Goal: Transaction & Acquisition: Purchase product/service

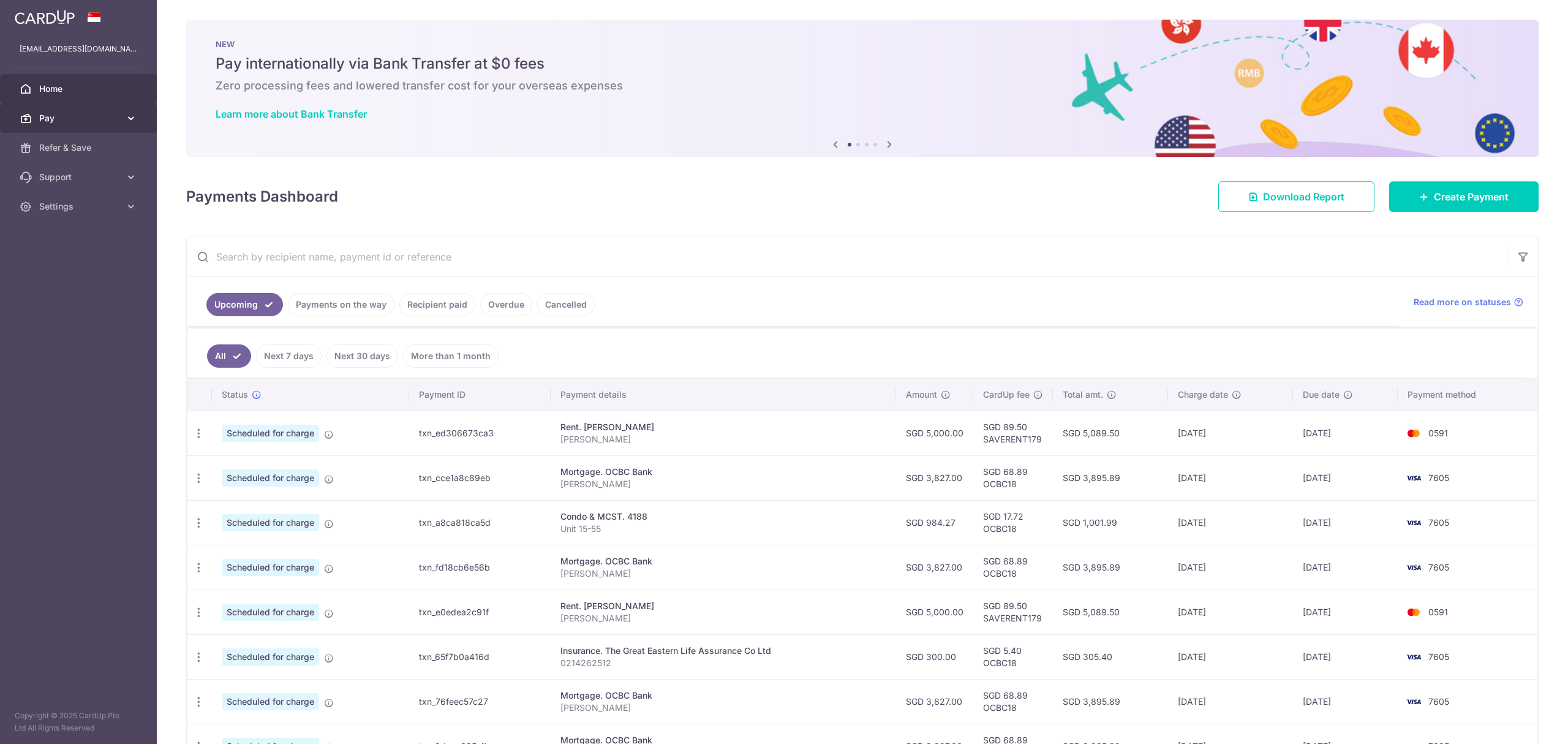
click at [79, 121] on span "Pay" at bounding box center [80, 118] width 80 height 12
click at [69, 154] on link "Payments" at bounding box center [79, 147] width 157 height 29
click at [68, 150] on span "Payments" at bounding box center [80, 147] width 80 height 12
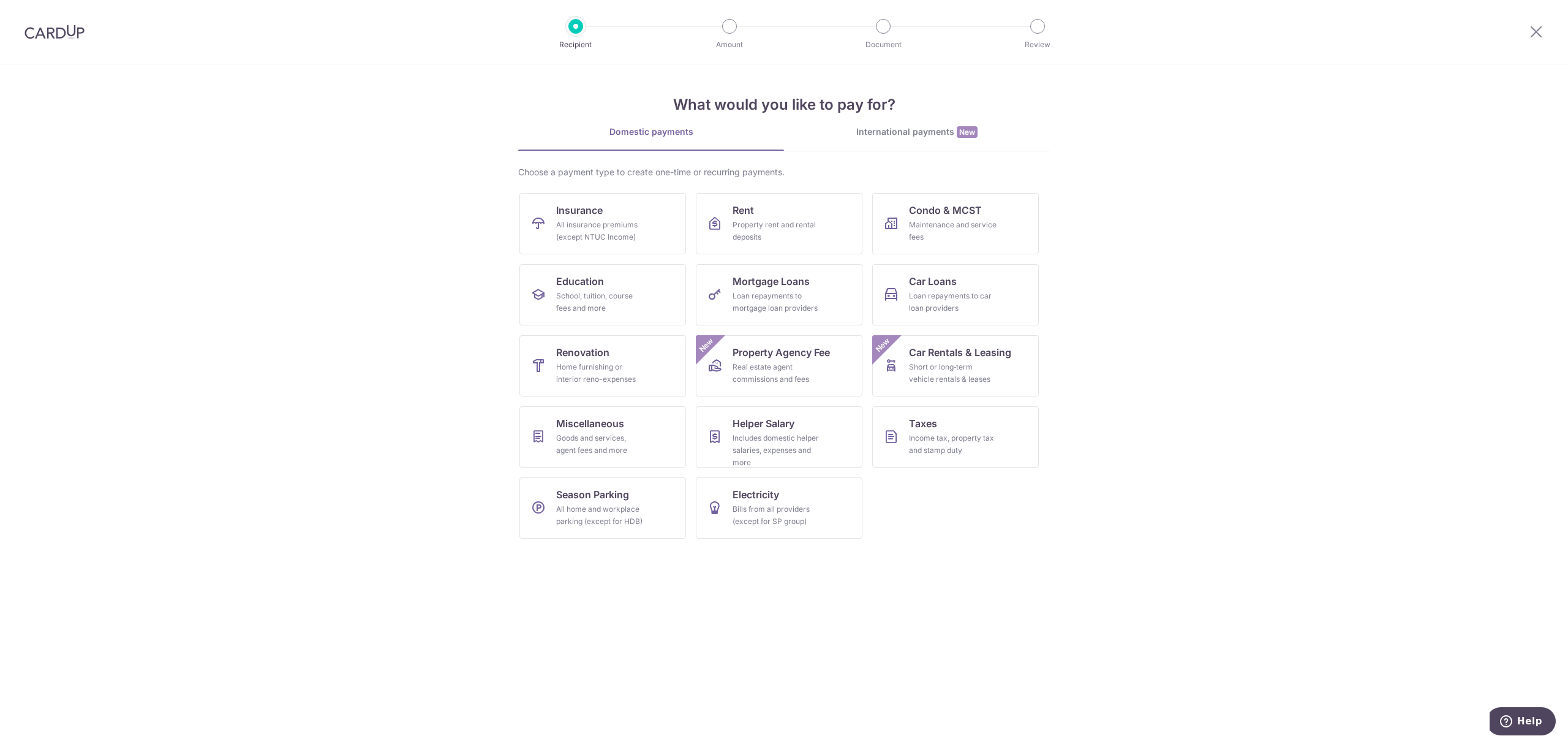
click at [903, 136] on div "International payments New" at bounding box center [917, 132] width 266 height 13
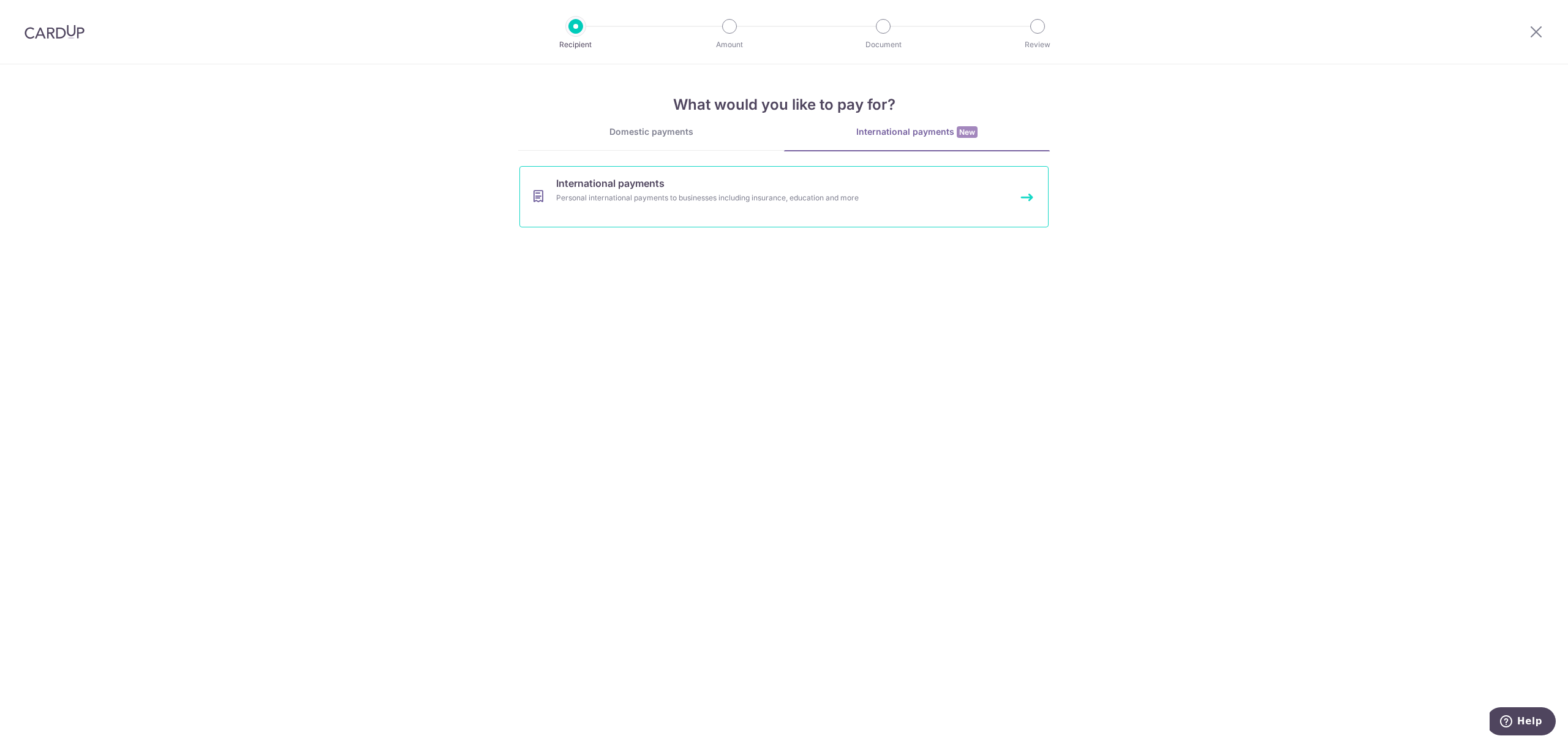
click at [652, 197] on div "Personal international payments to businesses including insurance, education an…" at bounding box center [768, 197] width 423 height 12
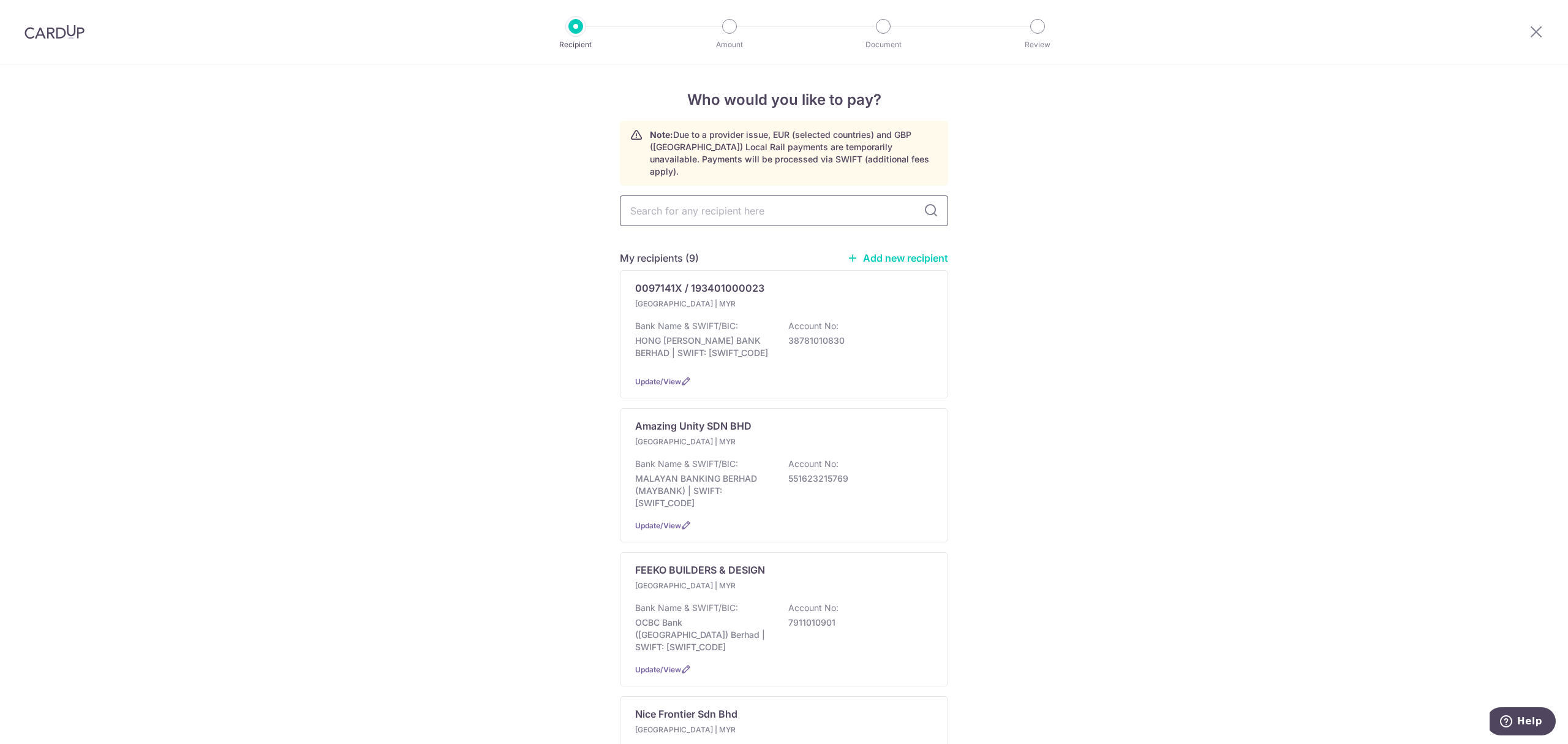
click at [674, 204] on input "text" at bounding box center [784, 211] width 328 height 31
type input "san"
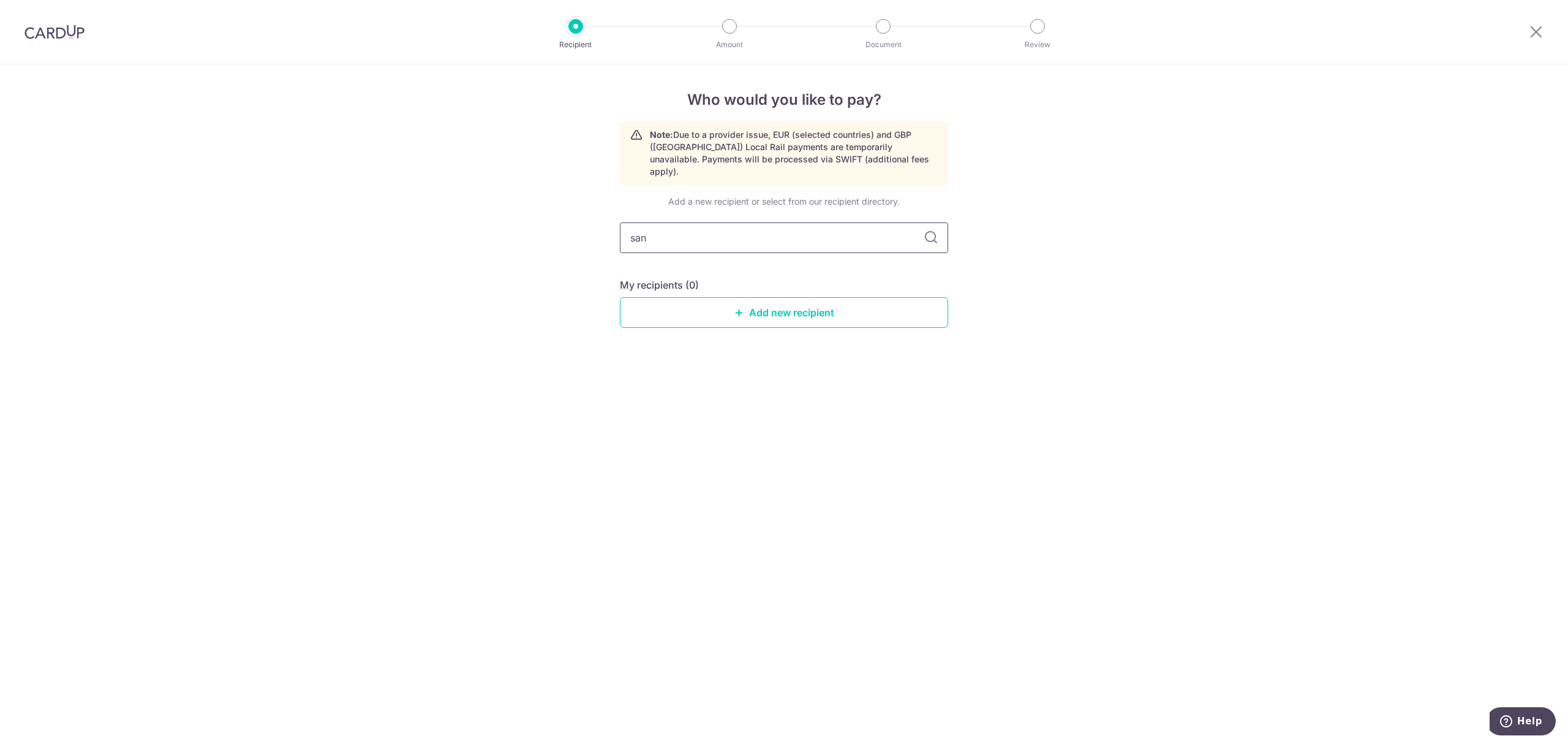
click at [673, 233] on input "san" at bounding box center [784, 238] width 328 height 31
type input "sin"
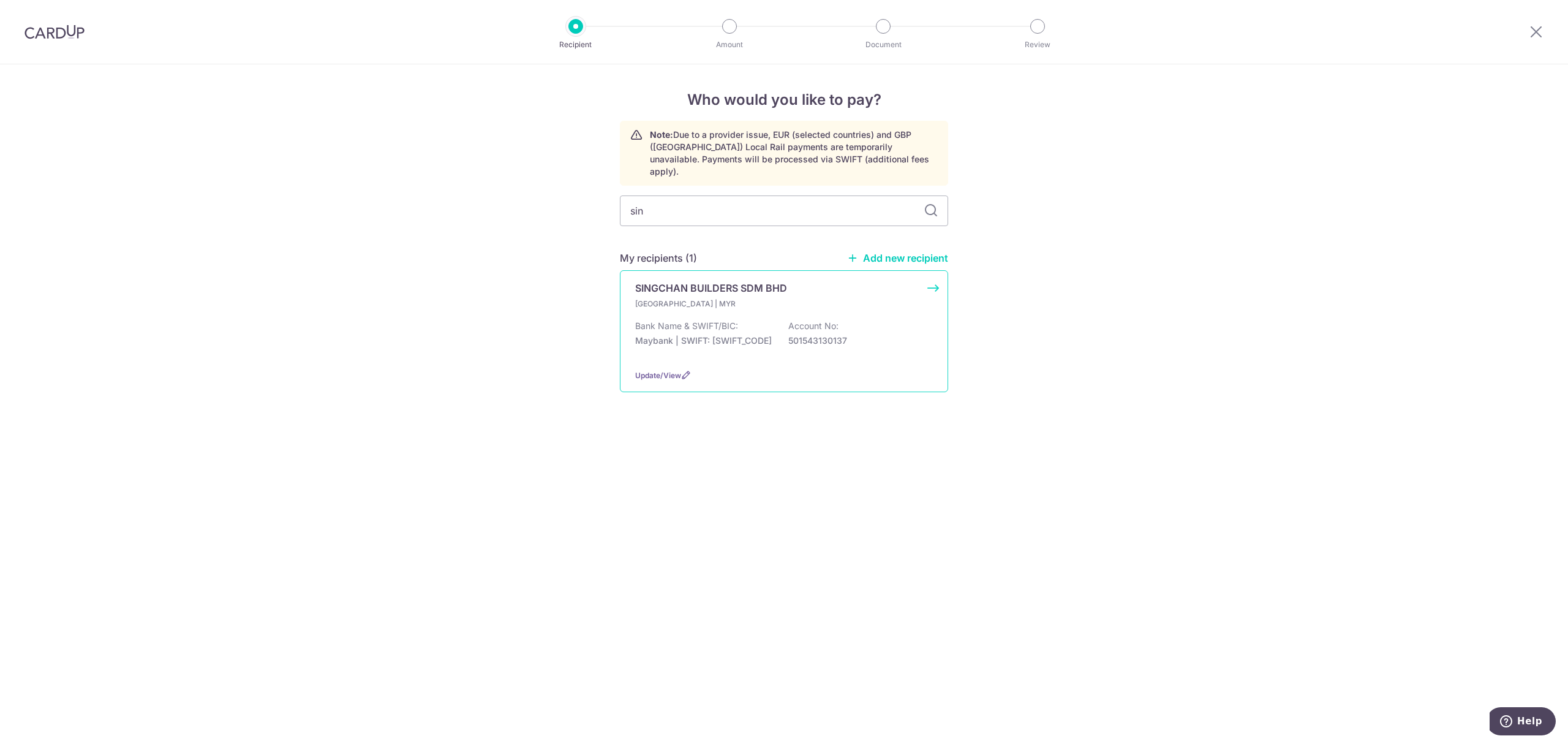
click at [707, 298] on p "Malaysia | MYR" at bounding box center [707, 303] width 145 height 12
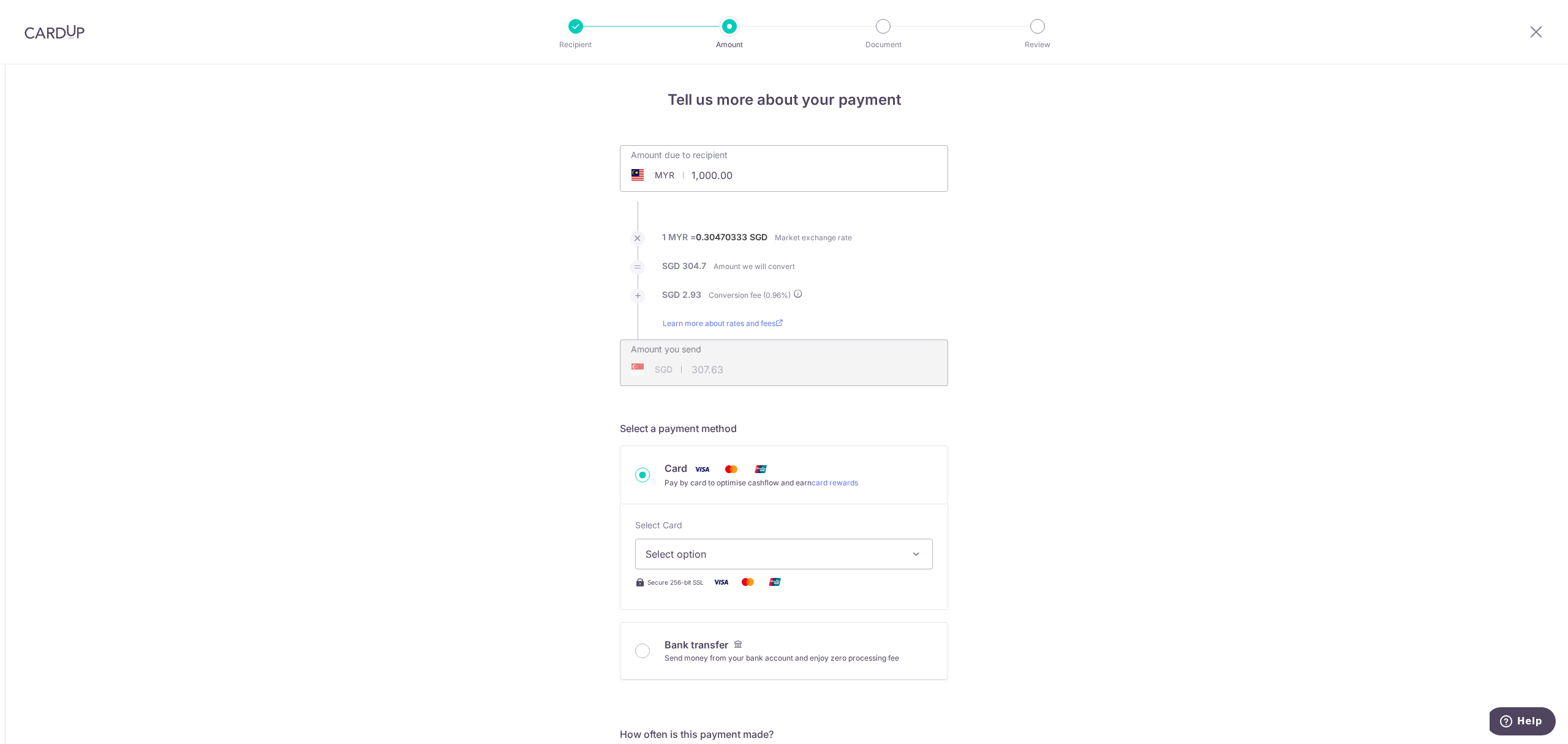
click at [698, 172] on input "1,000.00" at bounding box center [715, 175] width 189 height 28
type input "5,700.00"
type input "1,753.47"
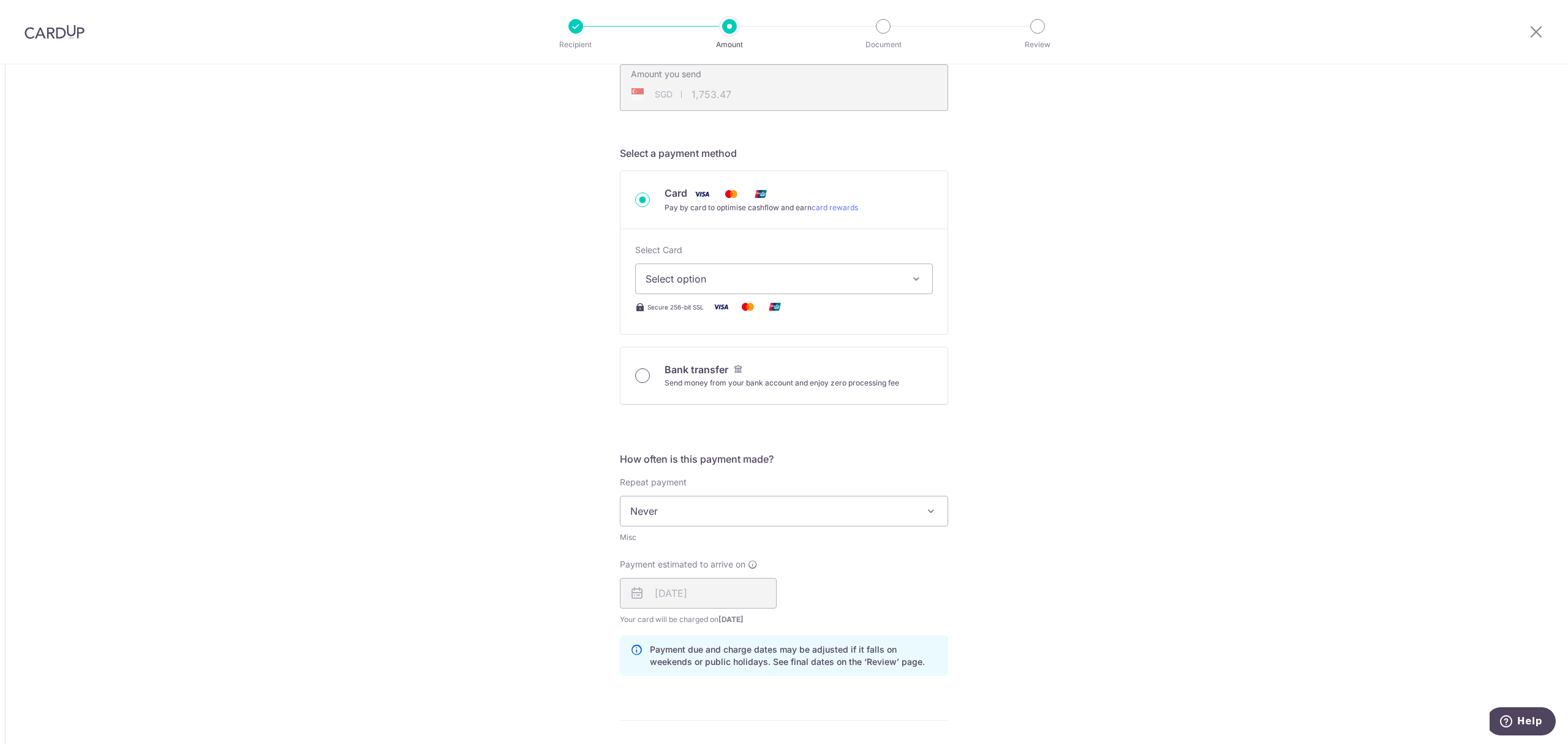
scroll to position [327, 0]
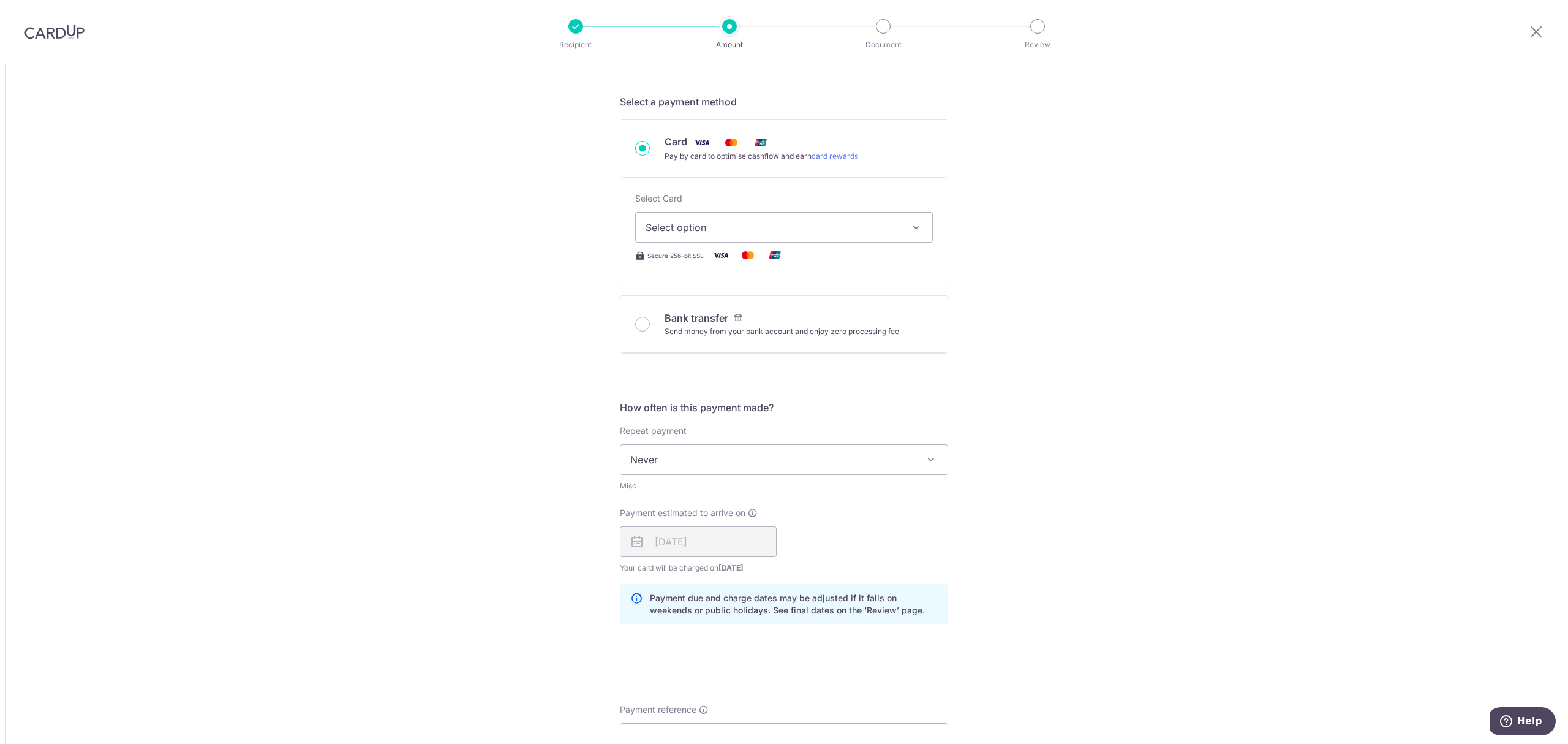
click at [657, 228] on span "Select option" at bounding box center [773, 227] width 254 height 15
click at [675, 317] on span "**** 7605" at bounding box center [699, 315] width 47 height 15
type input "5,700.00"
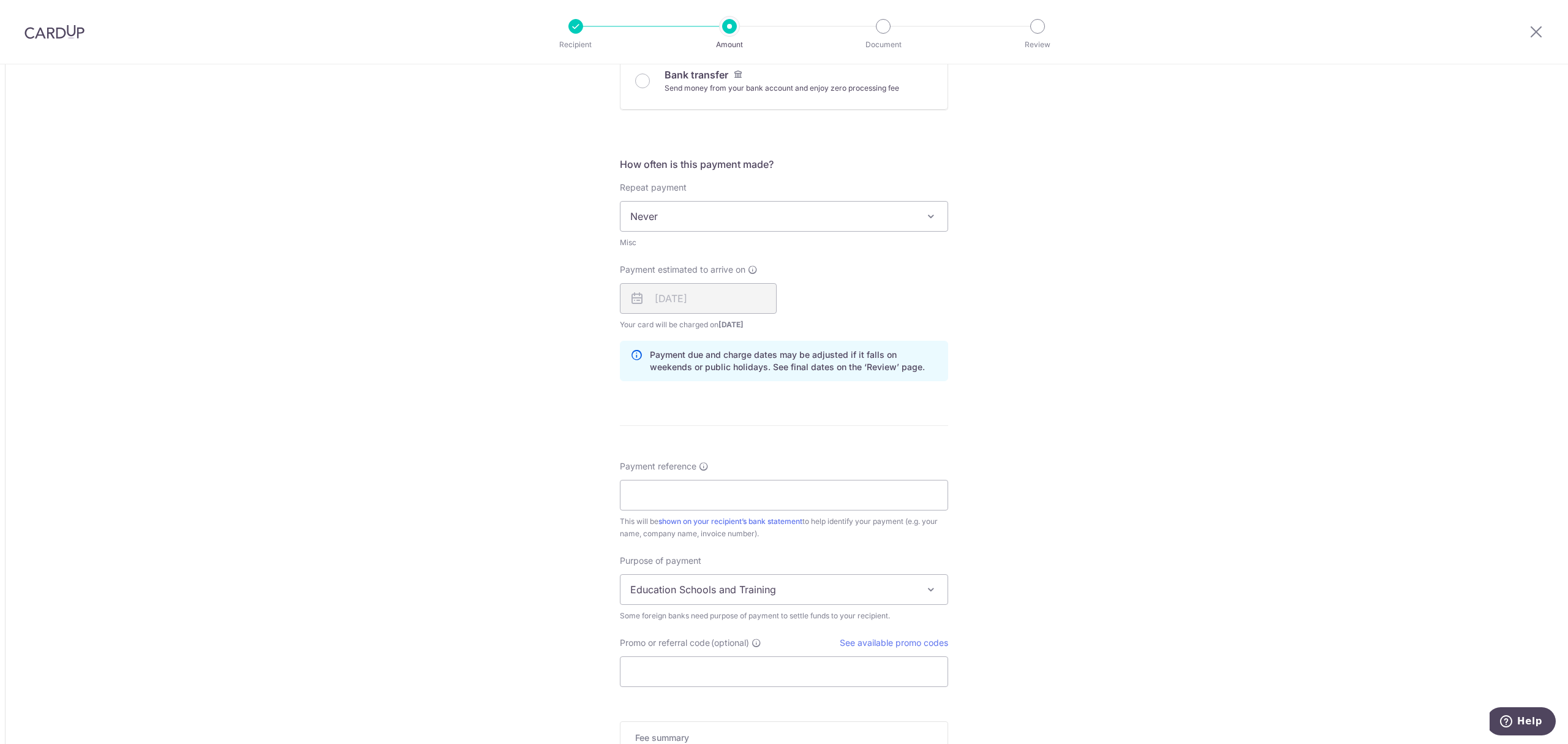
scroll to position [572, 0]
click at [661, 508] on input "Payment reference" at bounding box center [784, 493] width 328 height 31
type input "Merdeka Construction Co Pte Ltd"
click at [669, 590] on span "Education Schools and Training" at bounding box center [784, 587] width 327 height 29
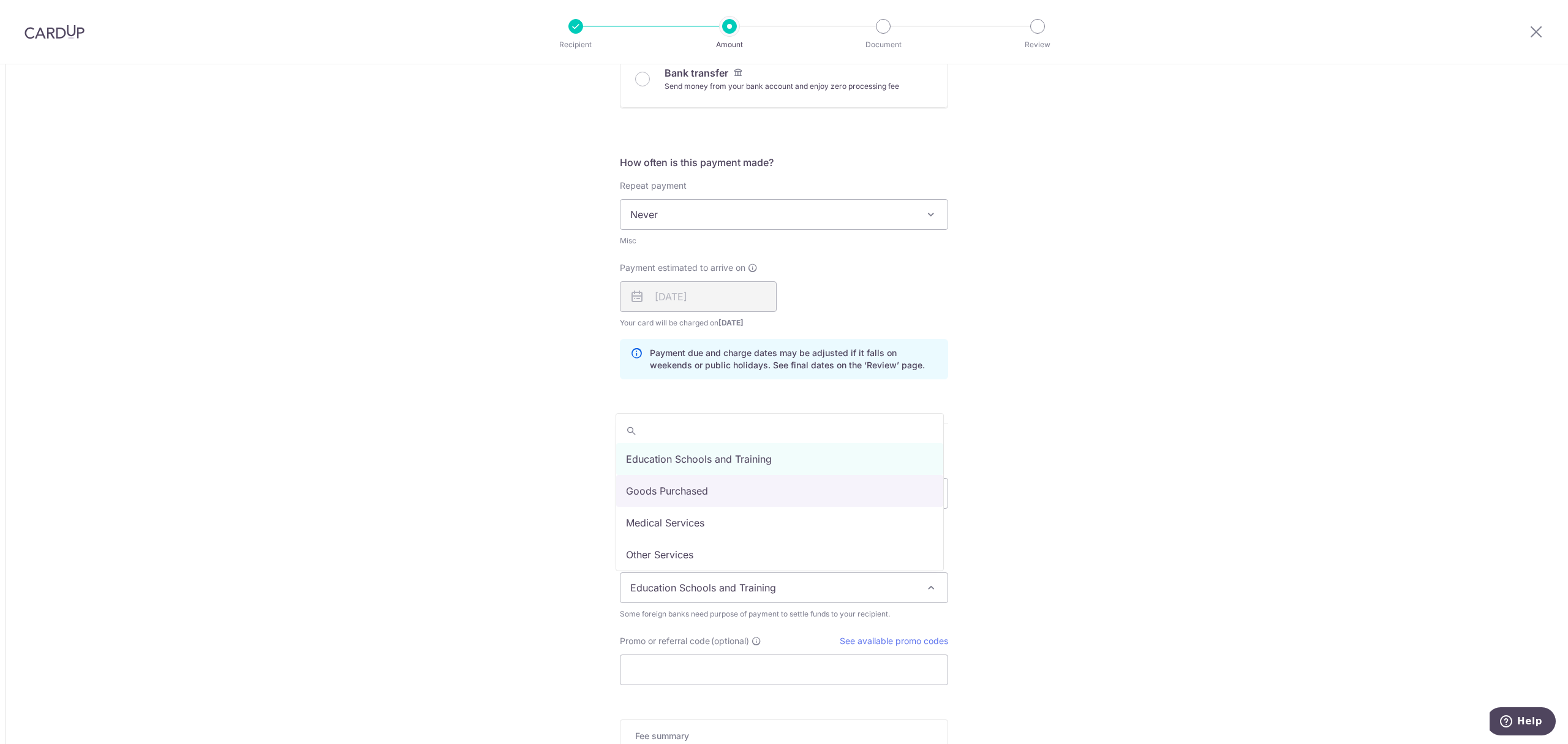
select select "Goods Purchased"
click at [538, 626] on div "Tell us more about your payment Amount due to recipient MYR 5,700.00 5700 1 MYR…" at bounding box center [784, 215] width 1568 height 1446
click at [870, 637] on link "See available promo codes" at bounding box center [894, 640] width 109 height 10
click at [664, 656] on input "Promo or referral code (optional)" at bounding box center [784, 669] width 328 height 31
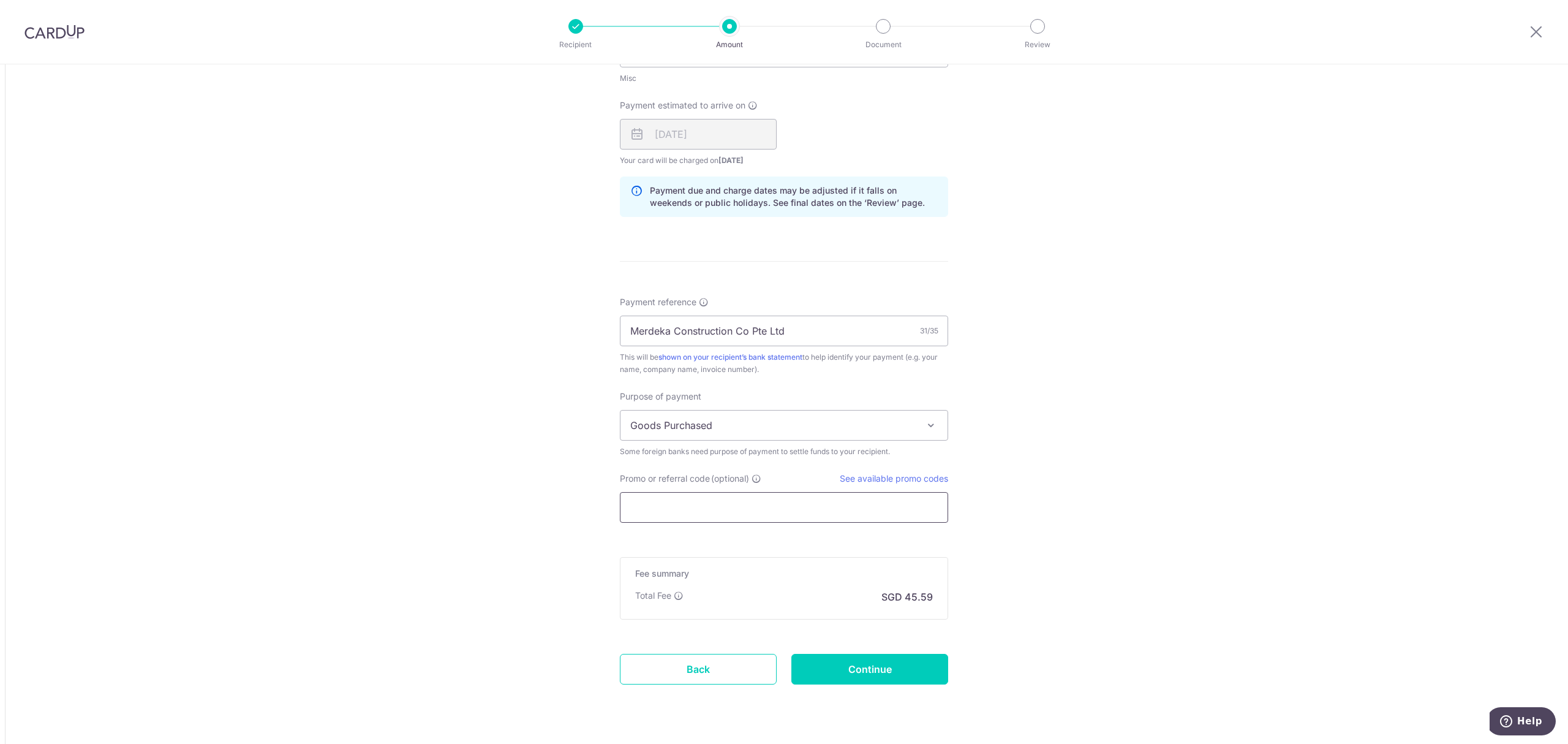
scroll to position [736, 0]
click at [670, 503] on input "Promo or referral code (optional)" at bounding box center [784, 505] width 328 height 31
paste input "GLOBE185"
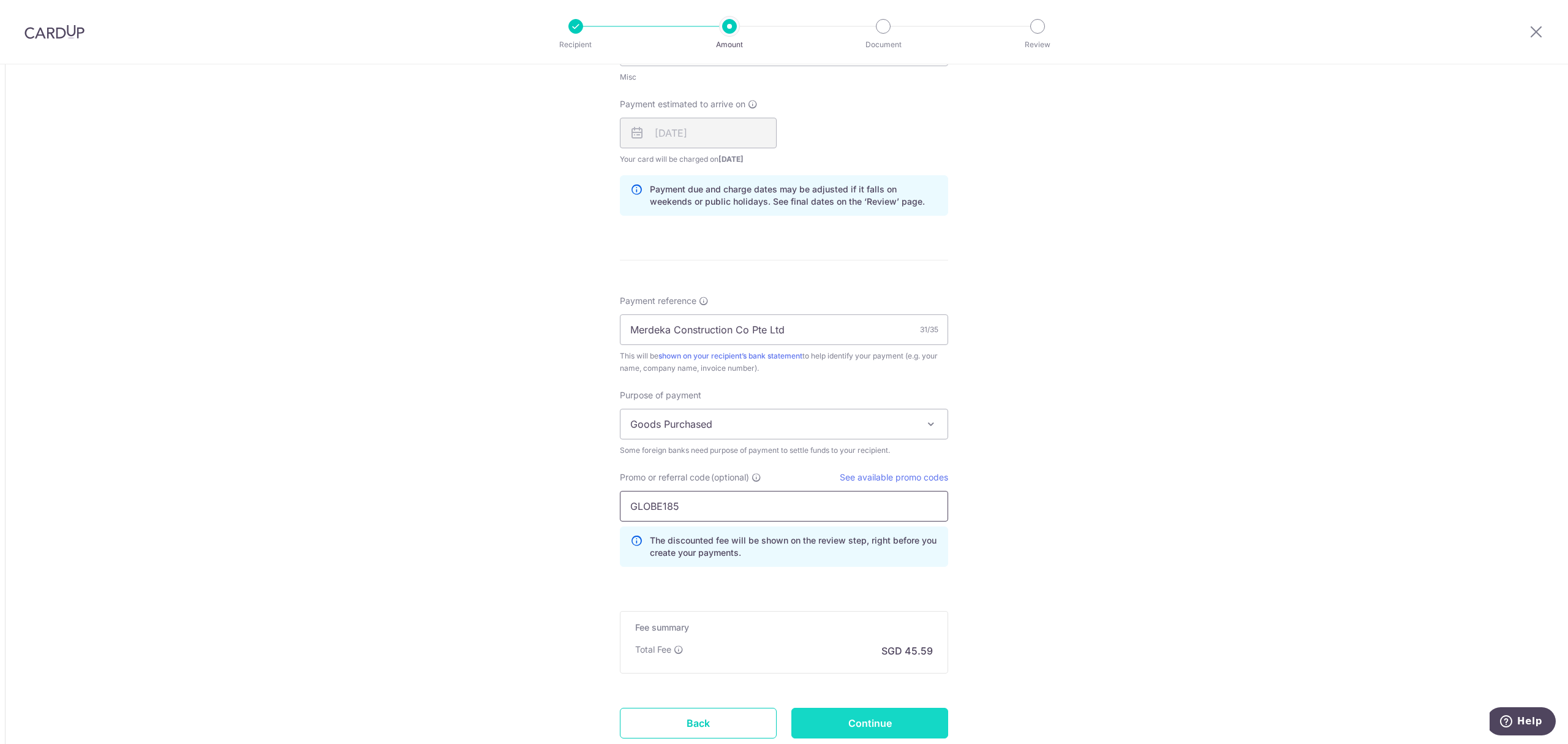
type input "GLOBE185"
click at [849, 724] on input "Continue" at bounding box center [870, 722] width 157 height 31
type input "Create Schedule"
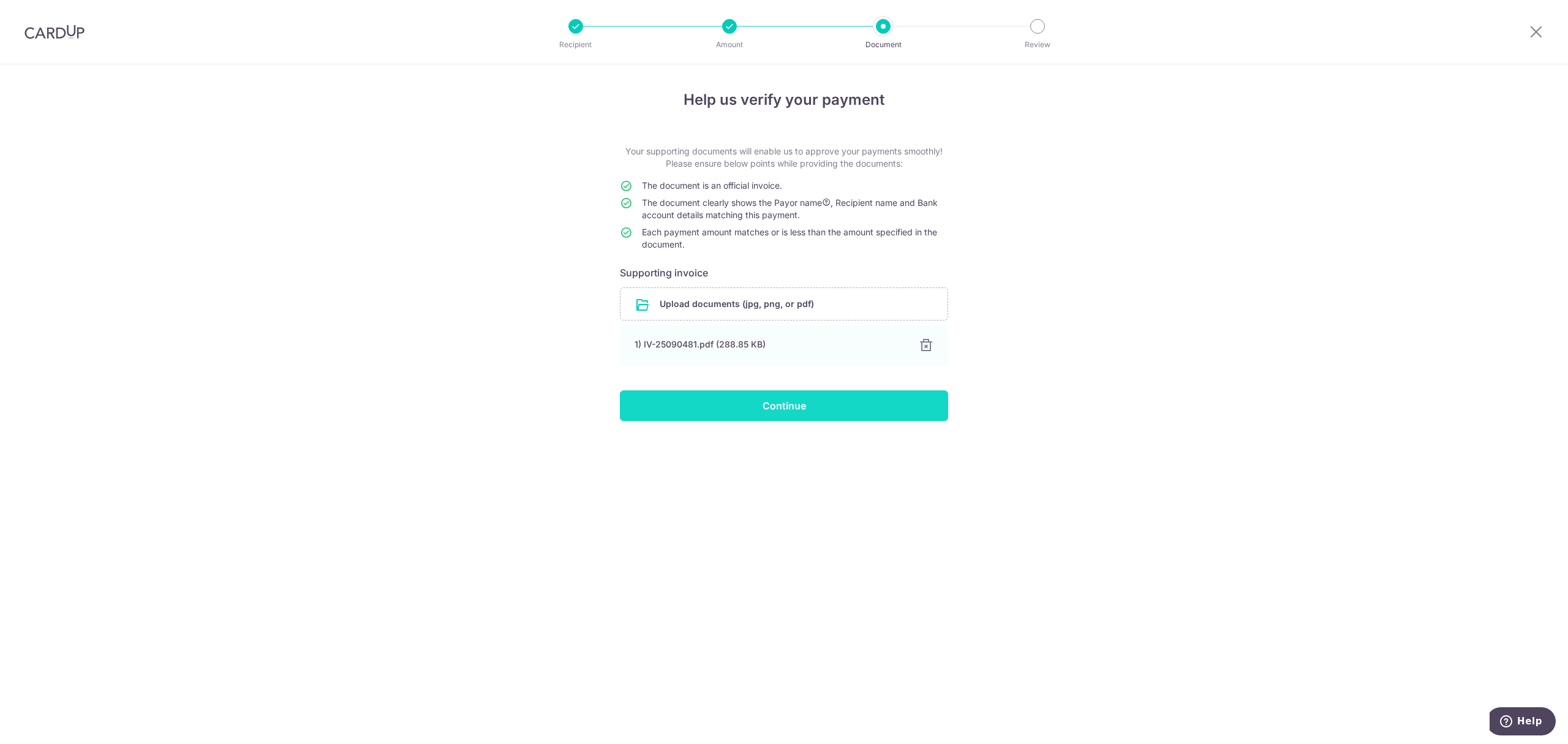
click at [737, 413] on input "Continue" at bounding box center [784, 405] width 328 height 31
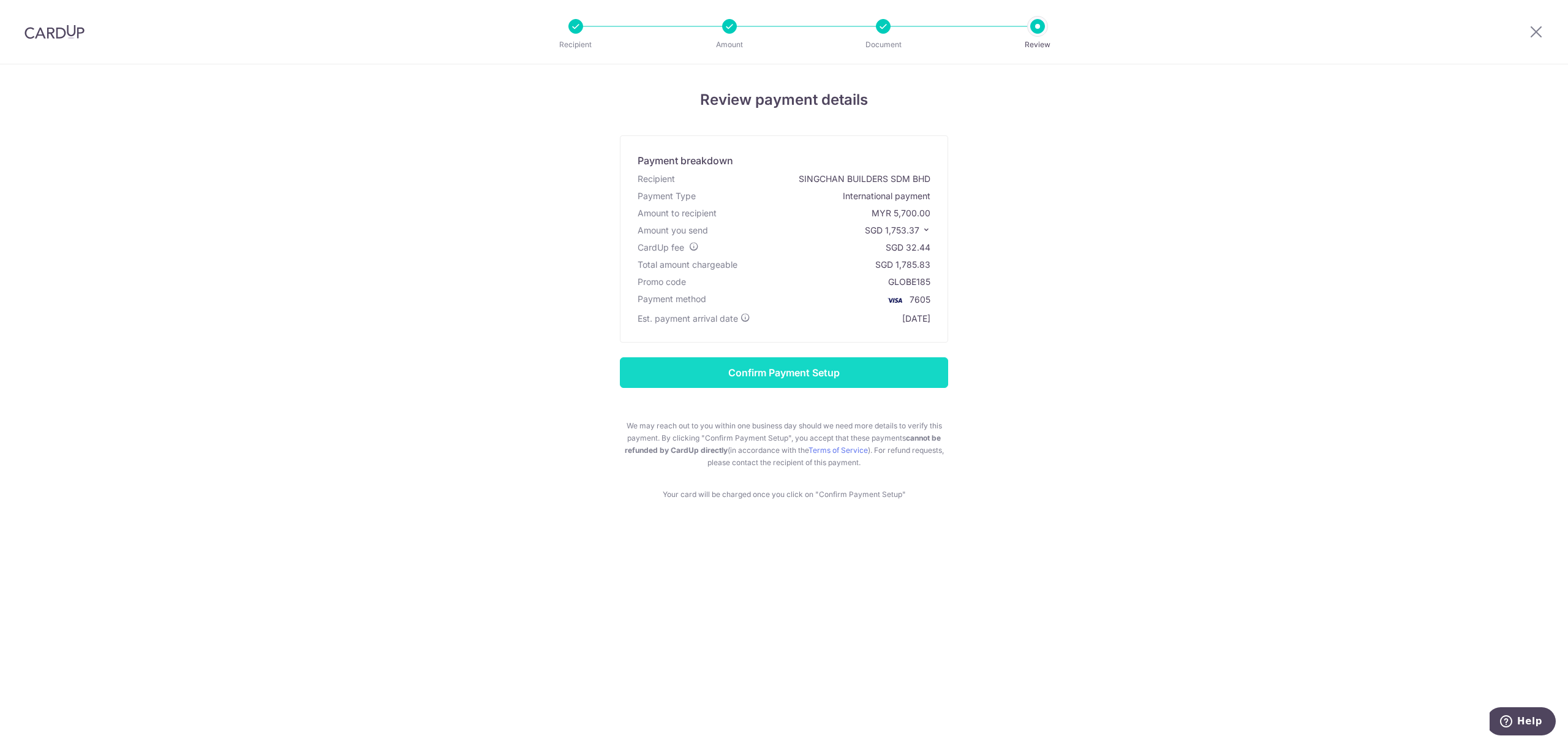
click at [737, 375] on input "Confirm Payment Setup" at bounding box center [784, 372] width 328 height 31
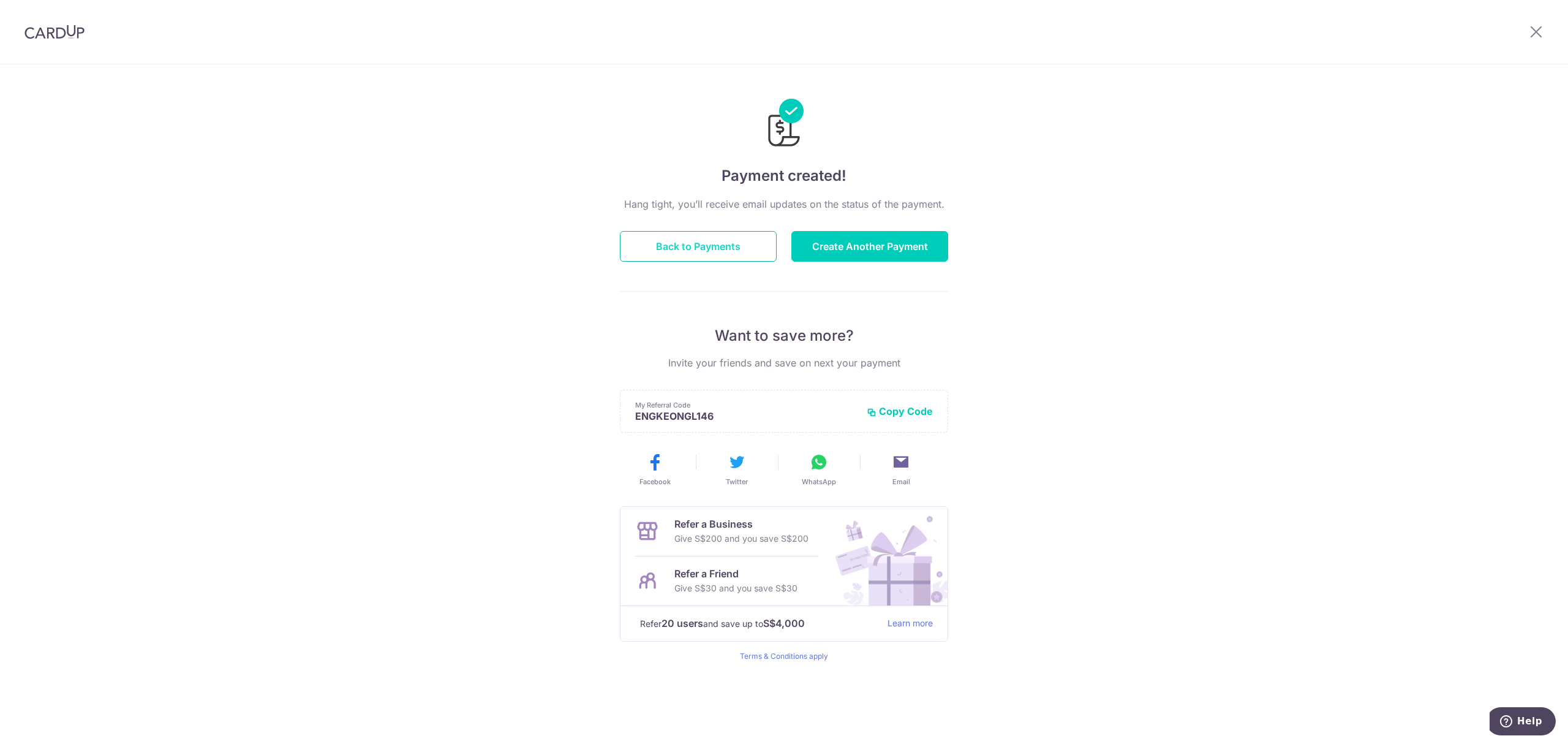
click at [714, 251] on button "Back to Payments" at bounding box center [699, 246] width 157 height 31
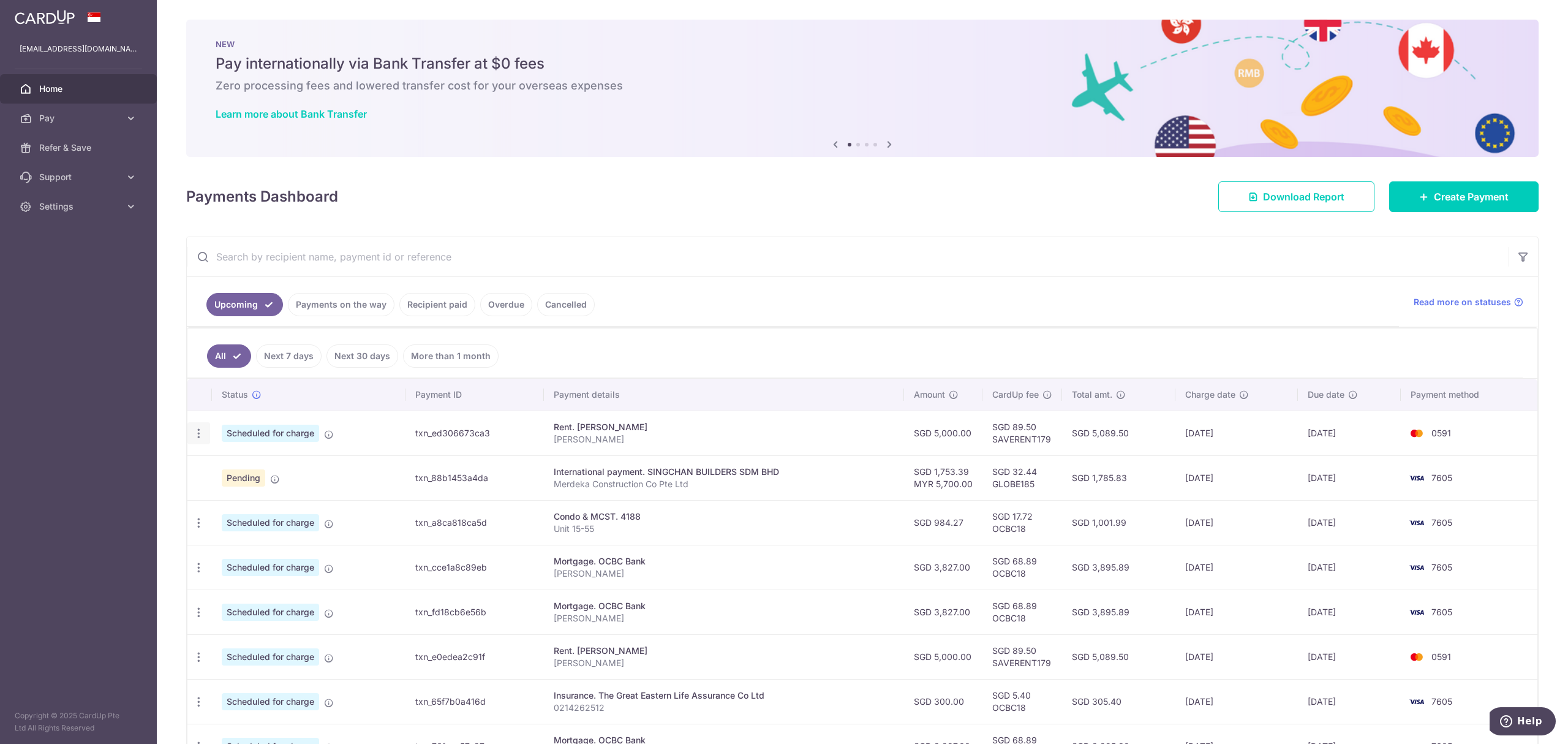
click at [197, 436] on icon "button" at bounding box center [199, 433] width 13 height 13
click at [223, 469] on span "Update payment" at bounding box center [264, 467] width 83 height 15
radio input "true"
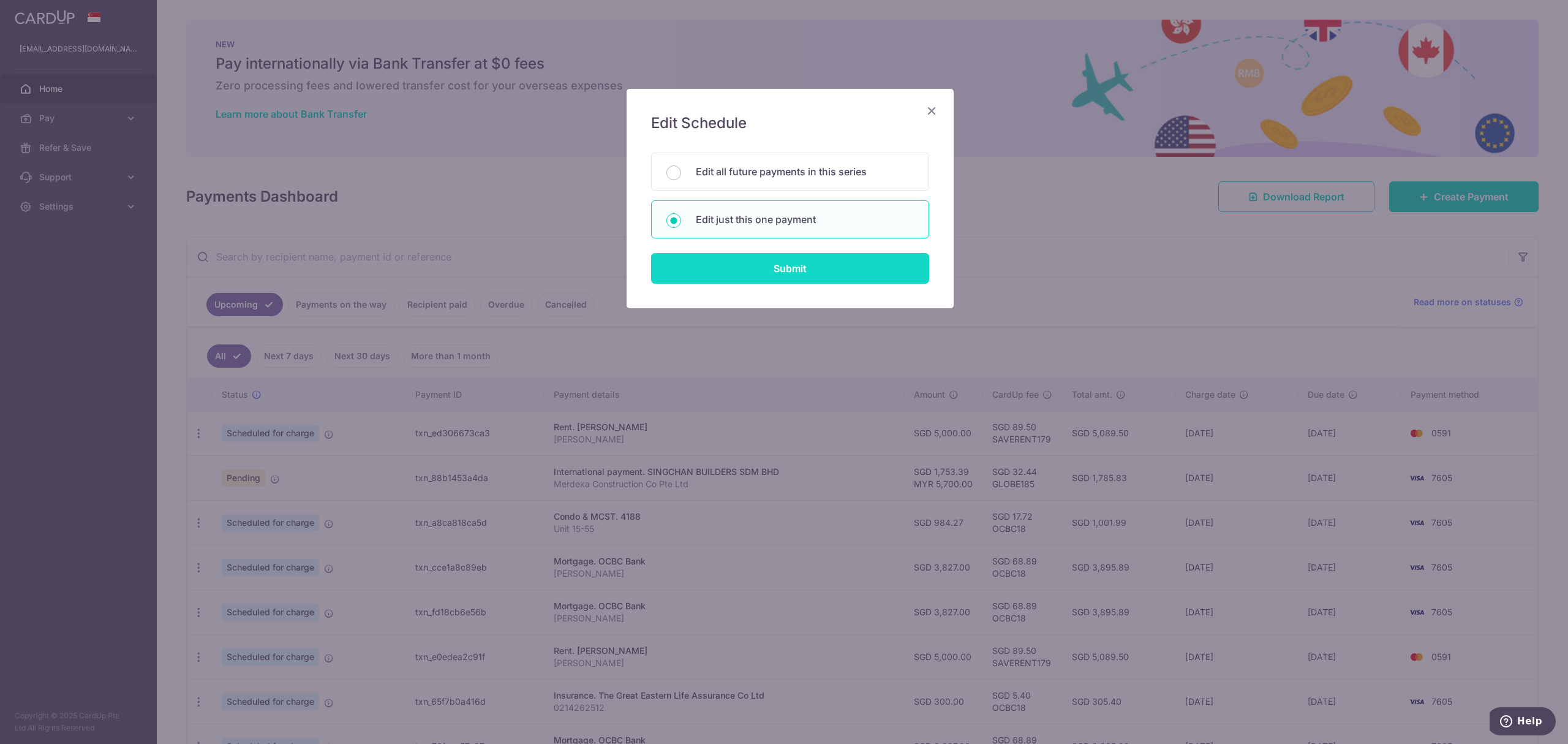
click at [752, 270] on input "Submit" at bounding box center [790, 268] width 278 height 31
radio input "true"
type input "5,000.00"
type input "12/09/2025"
type input "Lee Eng Keong"
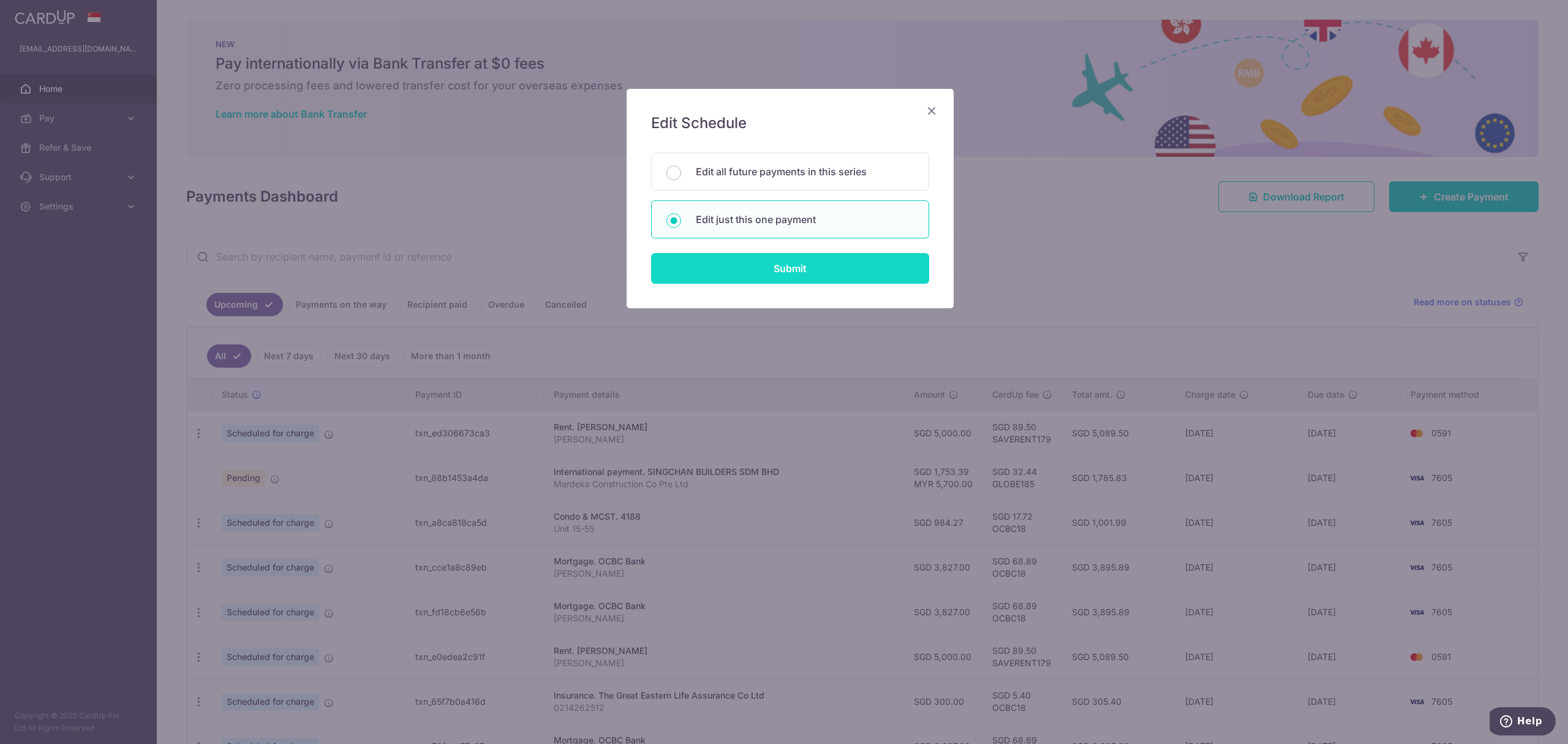
type input "SAVERENT179"
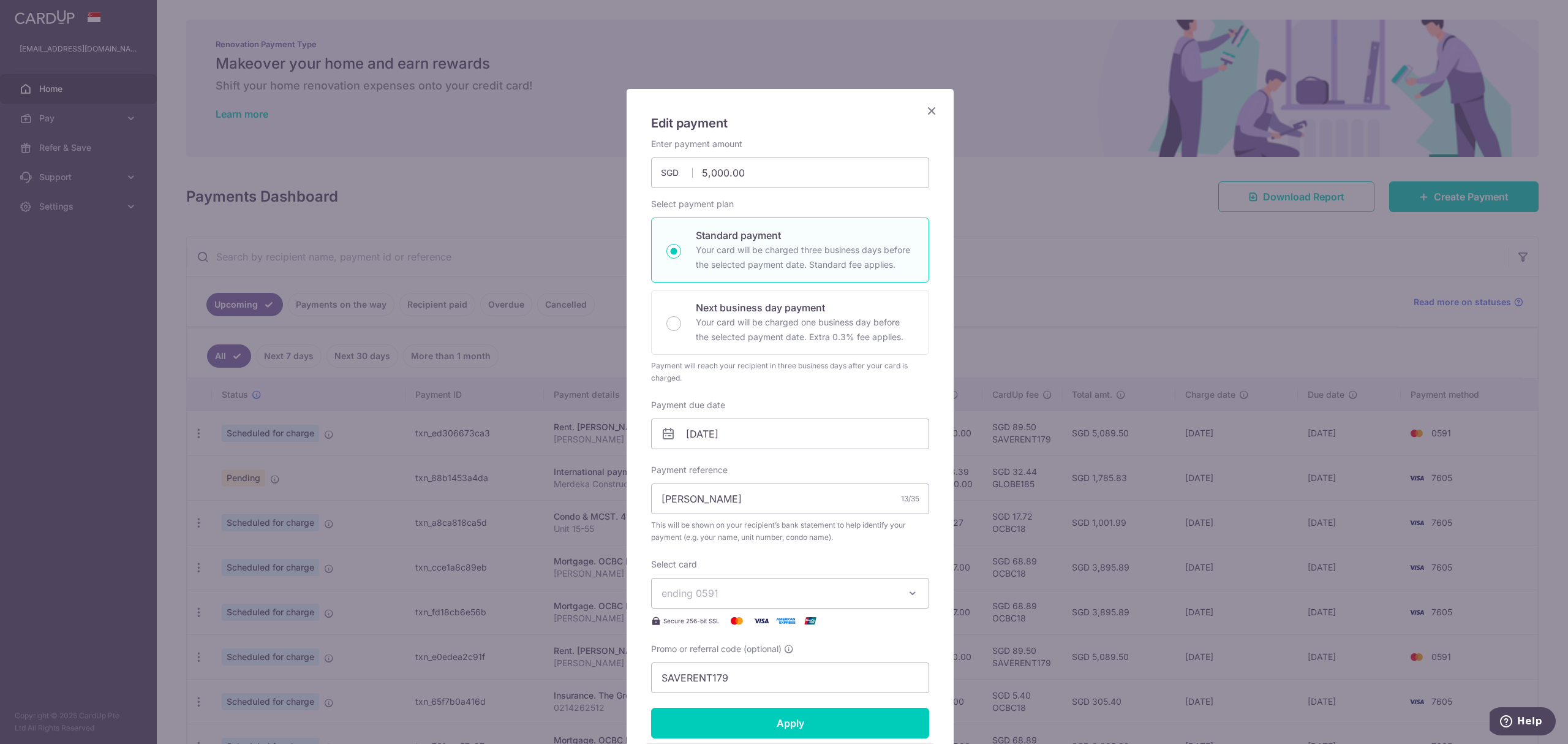
click at [924, 108] on icon "Close" at bounding box center [932, 110] width 15 height 15
